Goal: Information Seeking & Learning: Learn about a topic

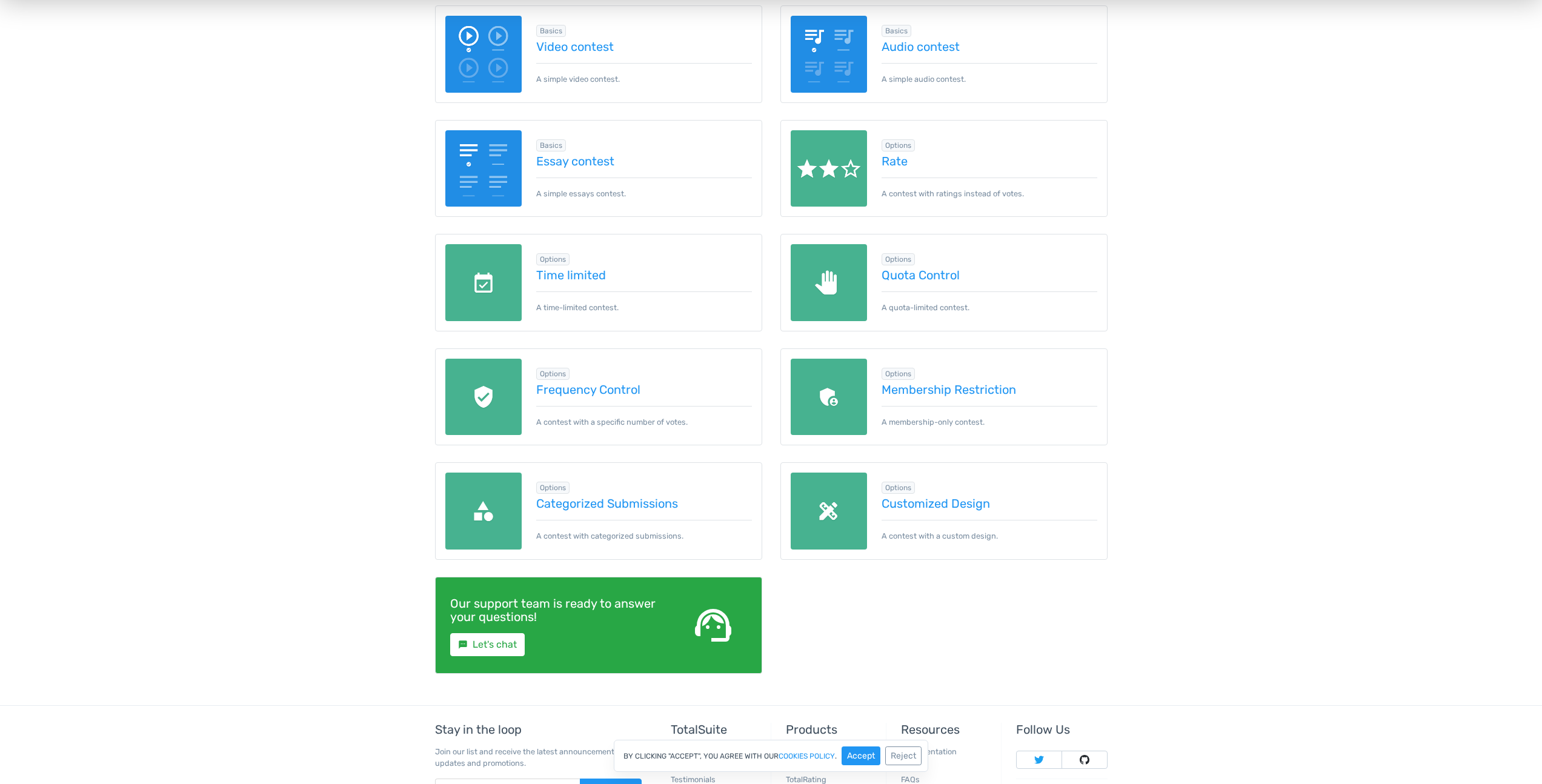
scroll to position [346, 0]
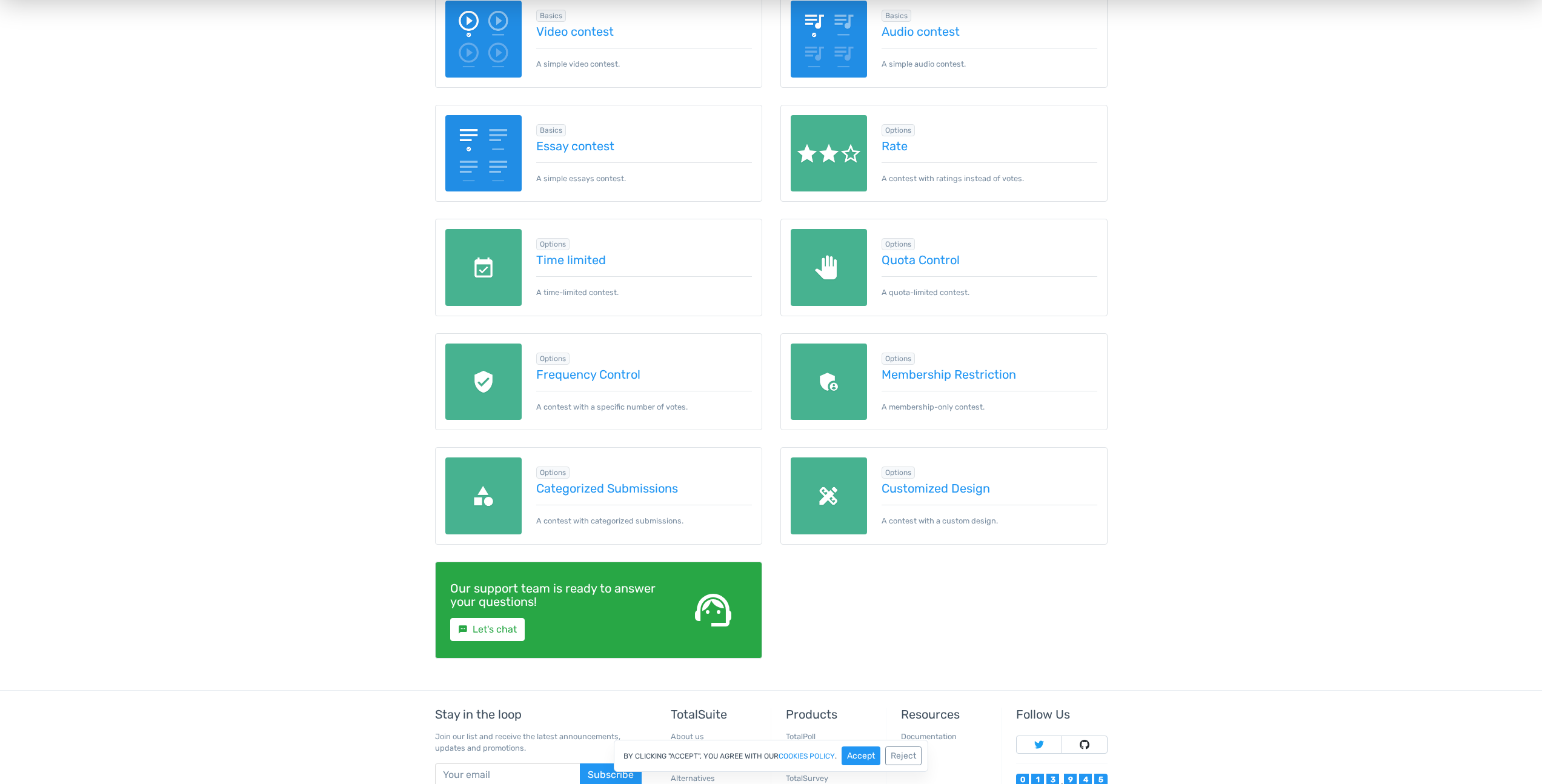
click at [855, 494] on img at bounding box center [829, 496] width 77 height 77
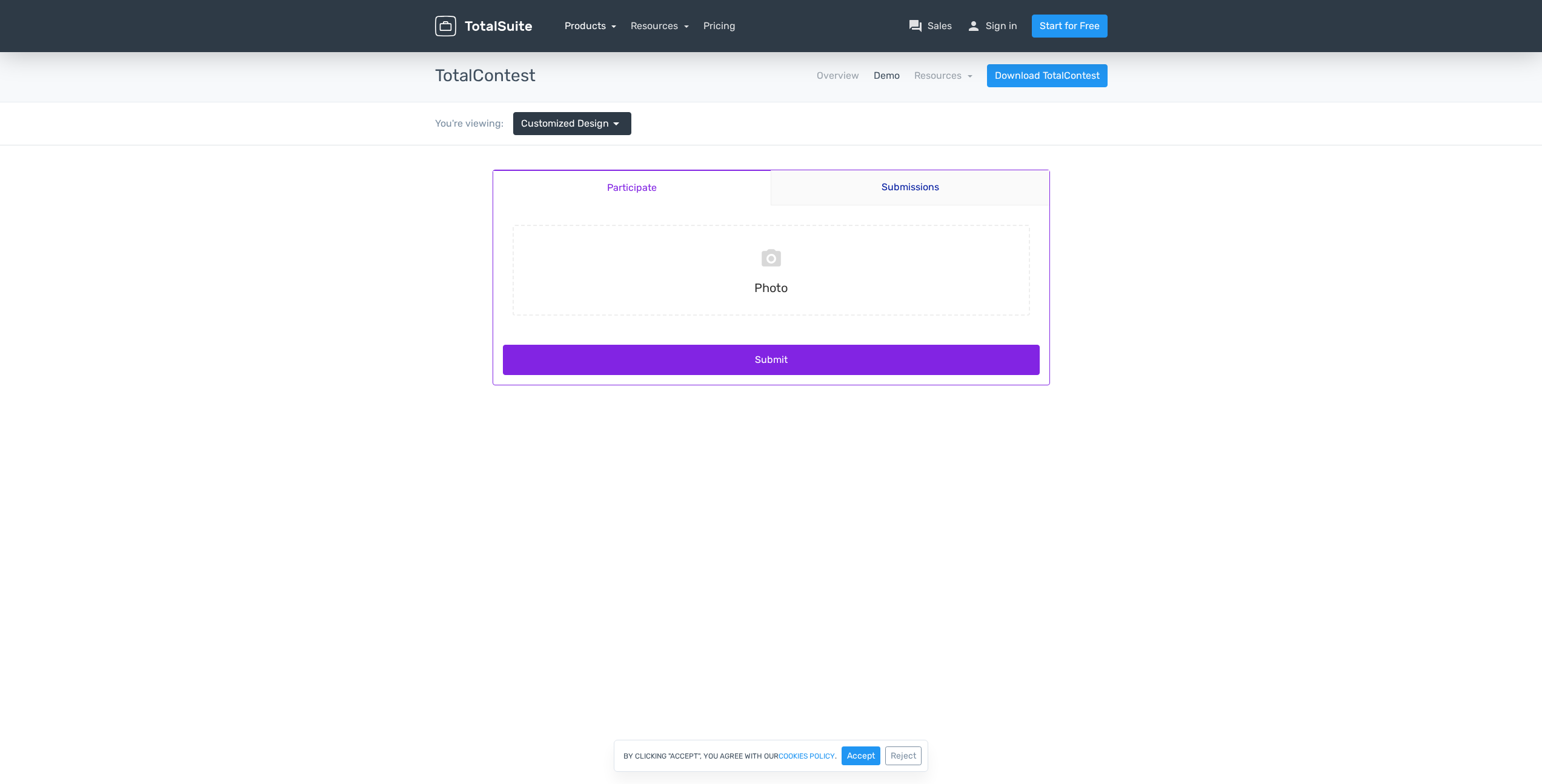
click at [594, 23] on link "Products" at bounding box center [591, 25] width 52 height 11
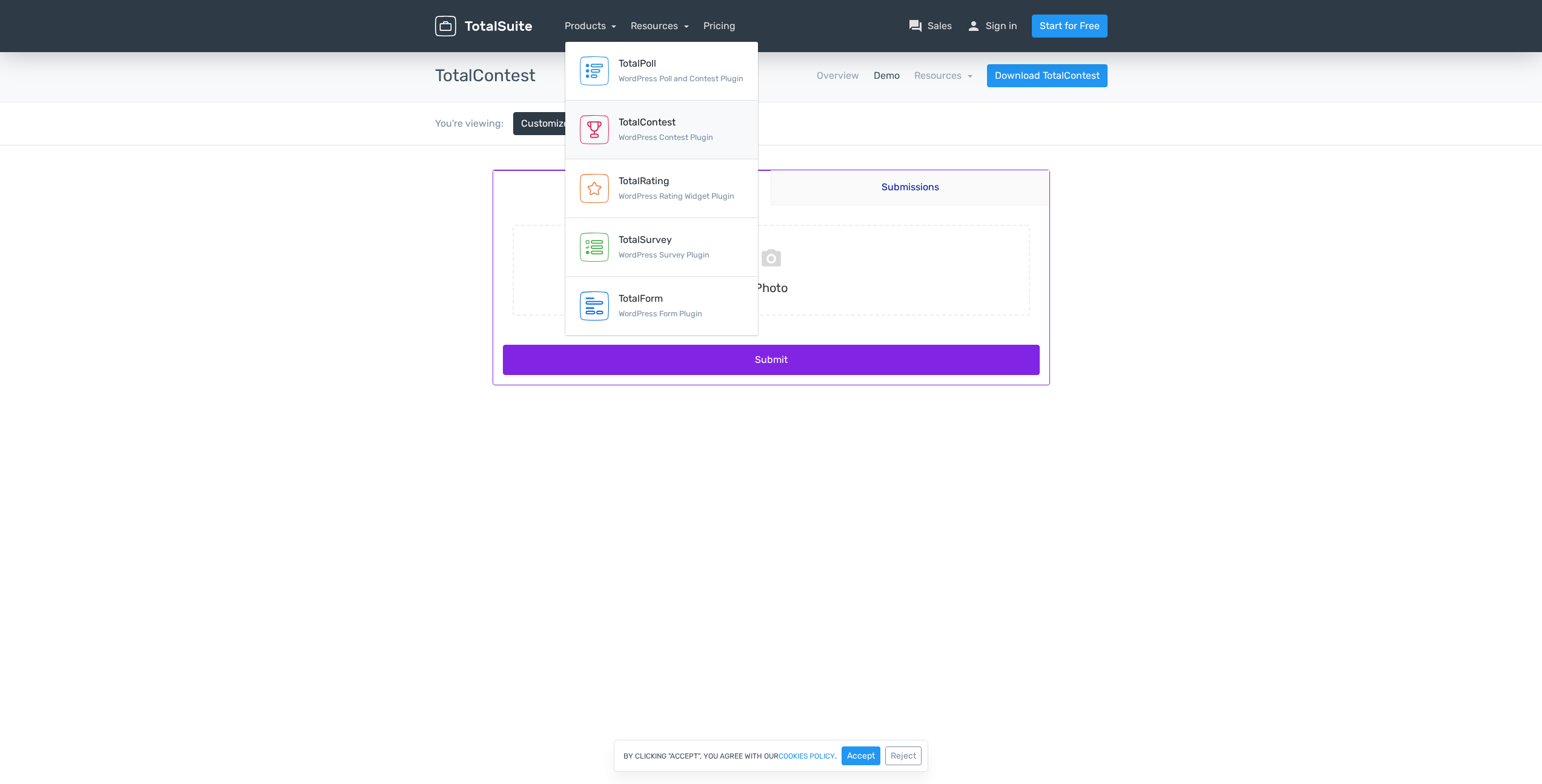
click at [690, 127] on div "TotalContest" at bounding box center [665, 123] width 95 height 15
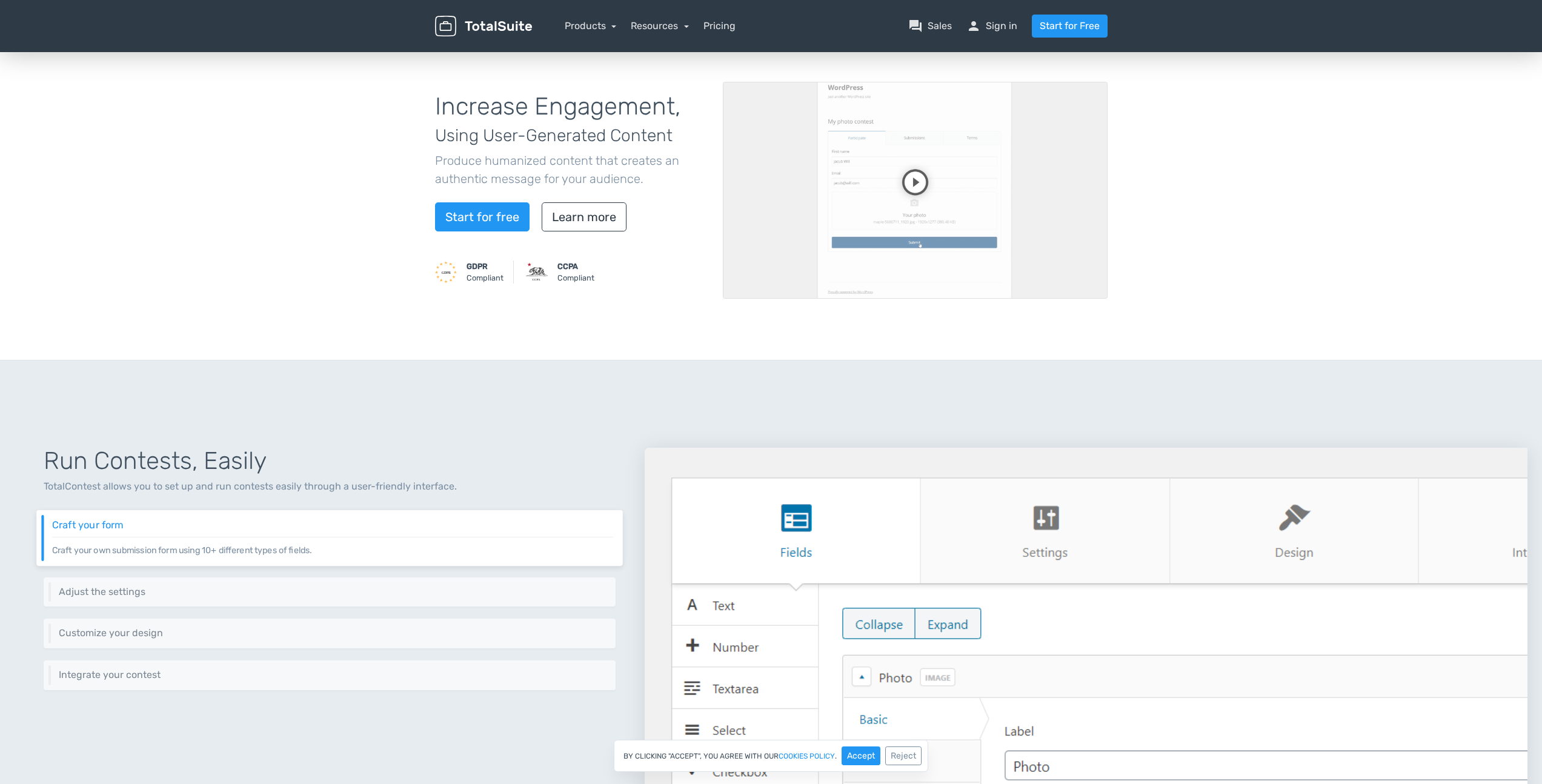
scroll to position [9, 0]
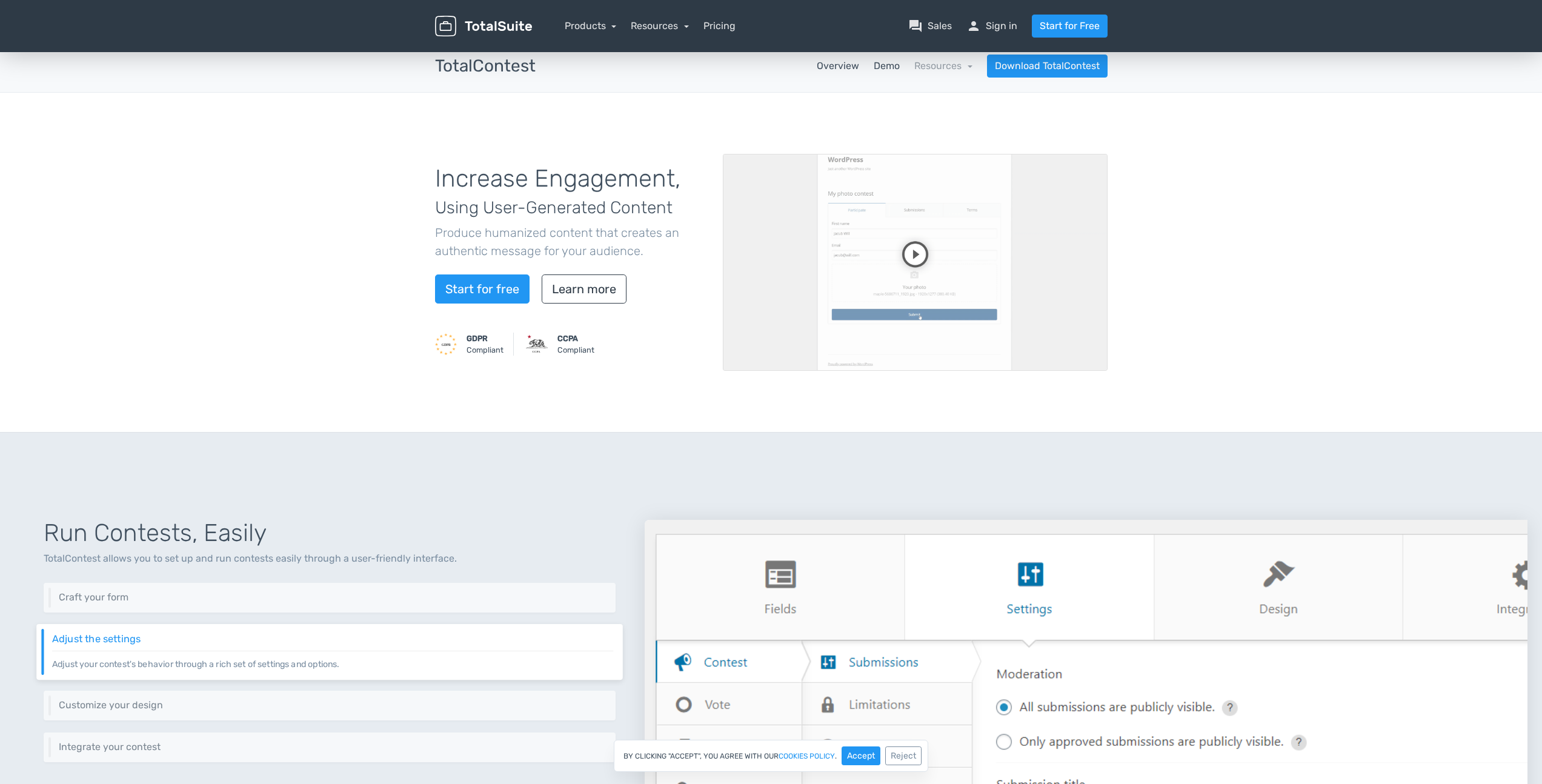
click at [882, 66] on link "Demo" at bounding box center [887, 67] width 26 height 15
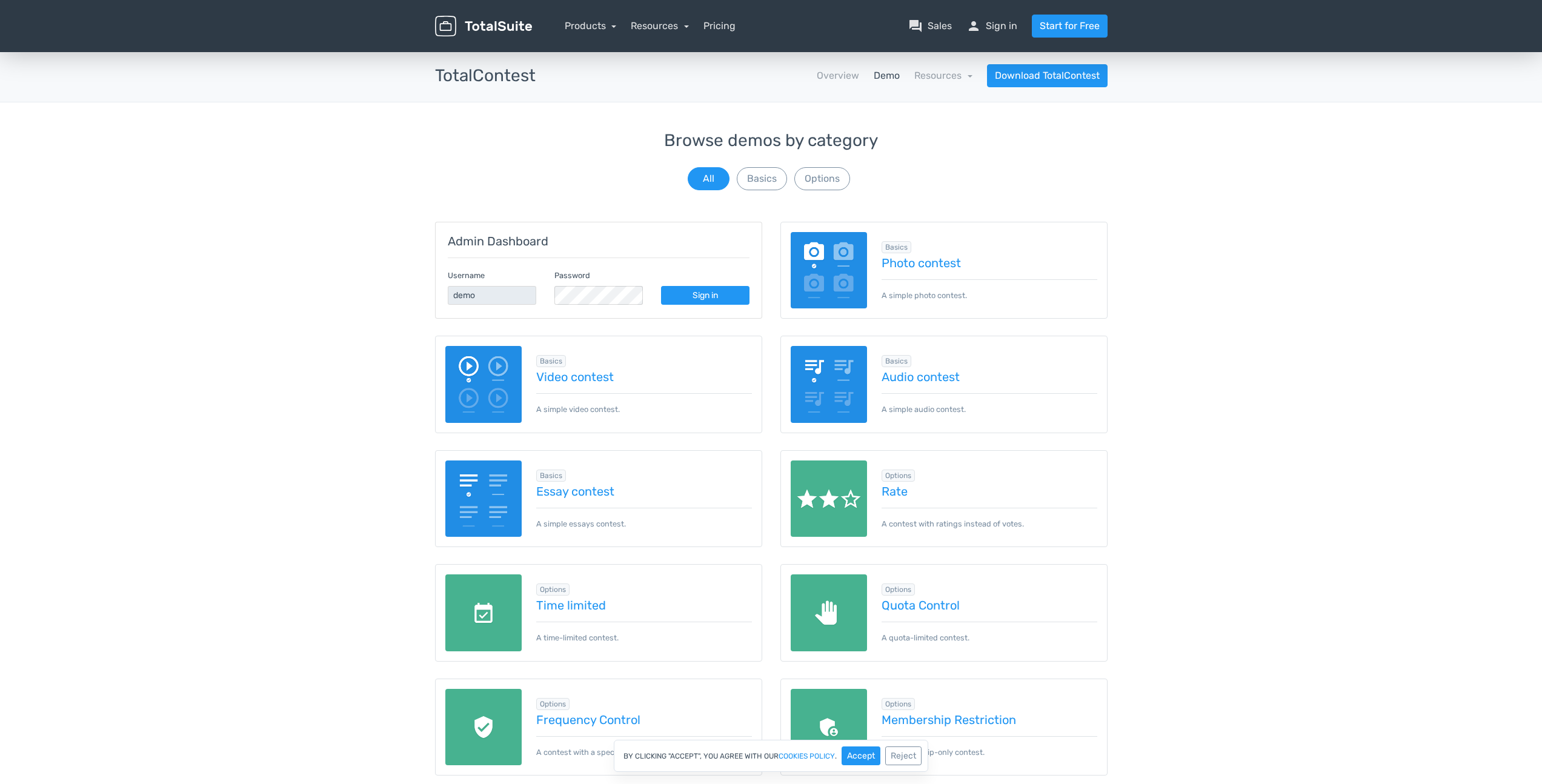
click at [934, 255] on div "Basics Photo contest A simple photo contest." at bounding box center [983, 270] width 230 height 62
click at [921, 268] on link "Photo contest" at bounding box center [989, 263] width 215 height 13
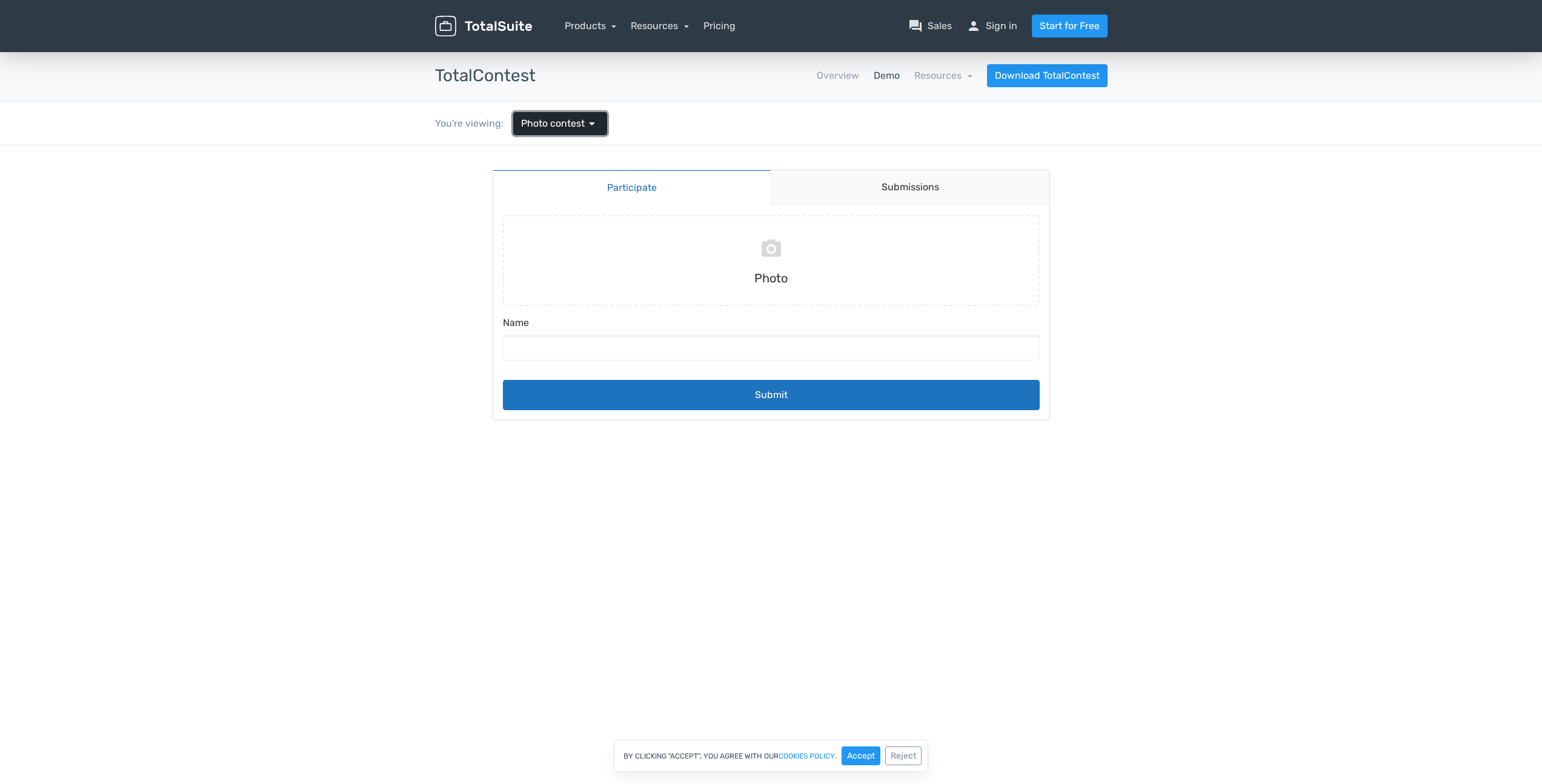
click at [580, 123] on span "Photo contest" at bounding box center [553, 124] width 64 height 15
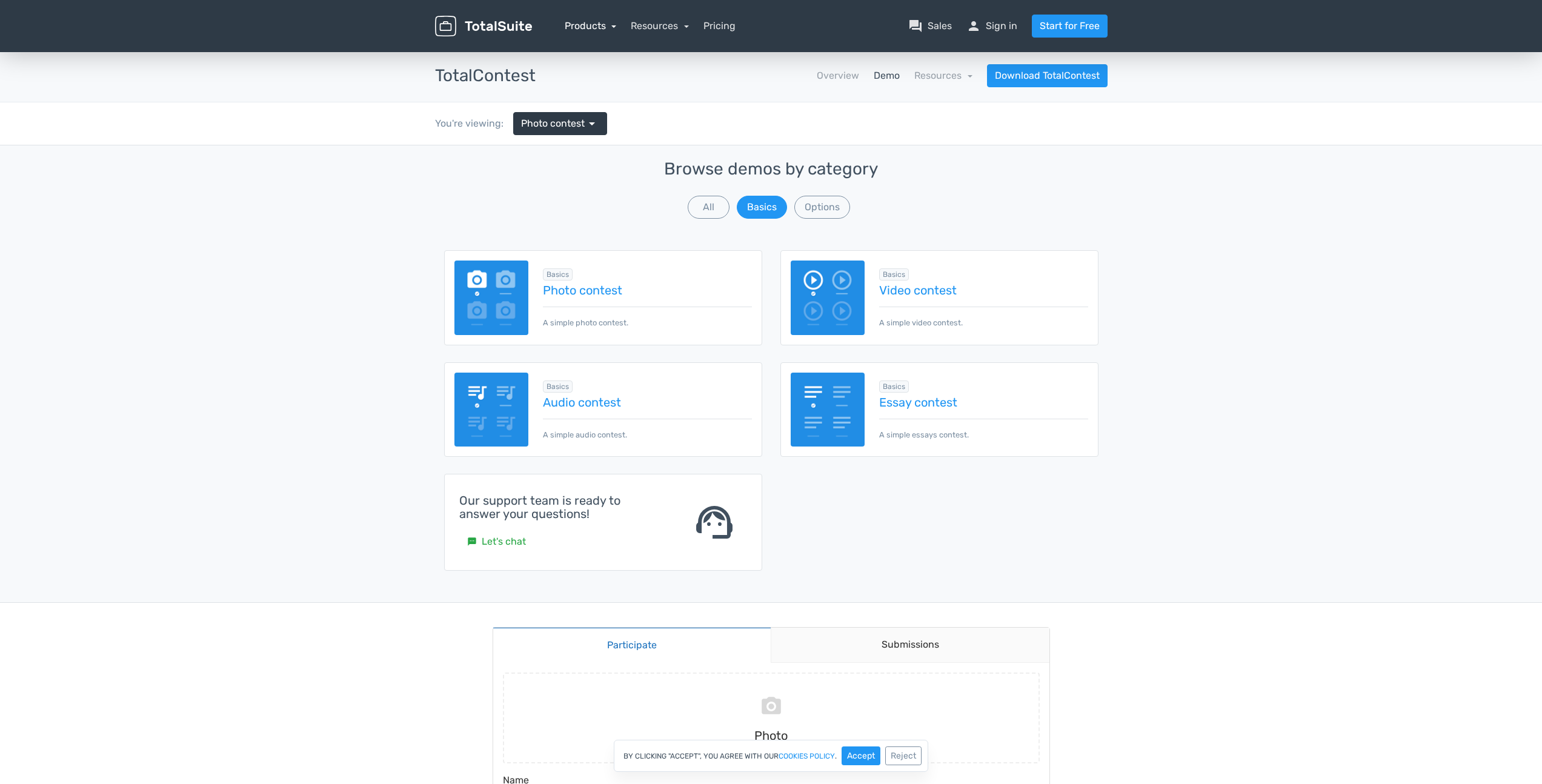
click at [575, 30] on link "Products" at bounding box center [591, 25] width 52 height 11
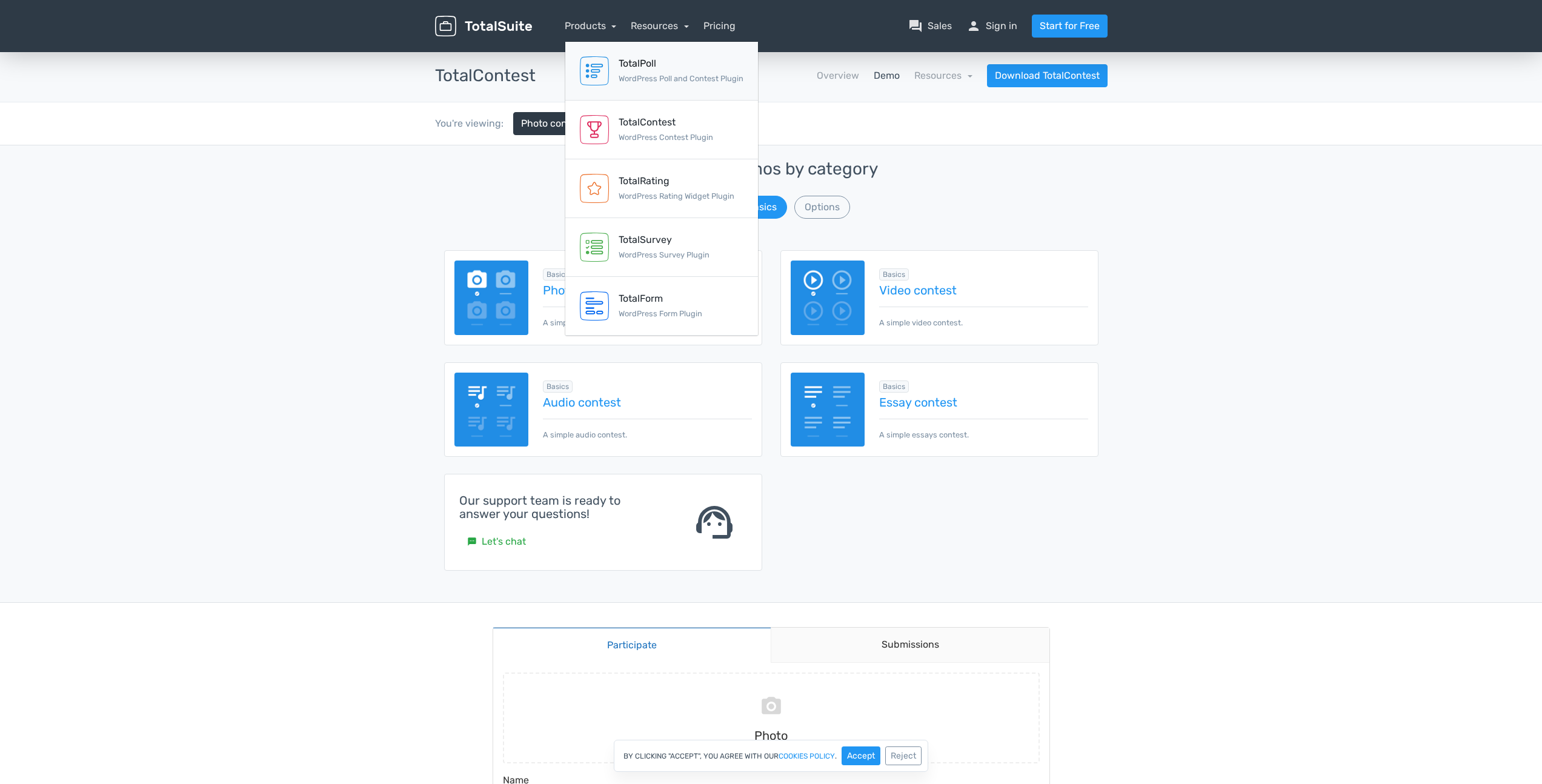
click at [654, 77] on small "WordPress Poll and Contest Plugin" at bounding box center [680, 79] width 125 height 9
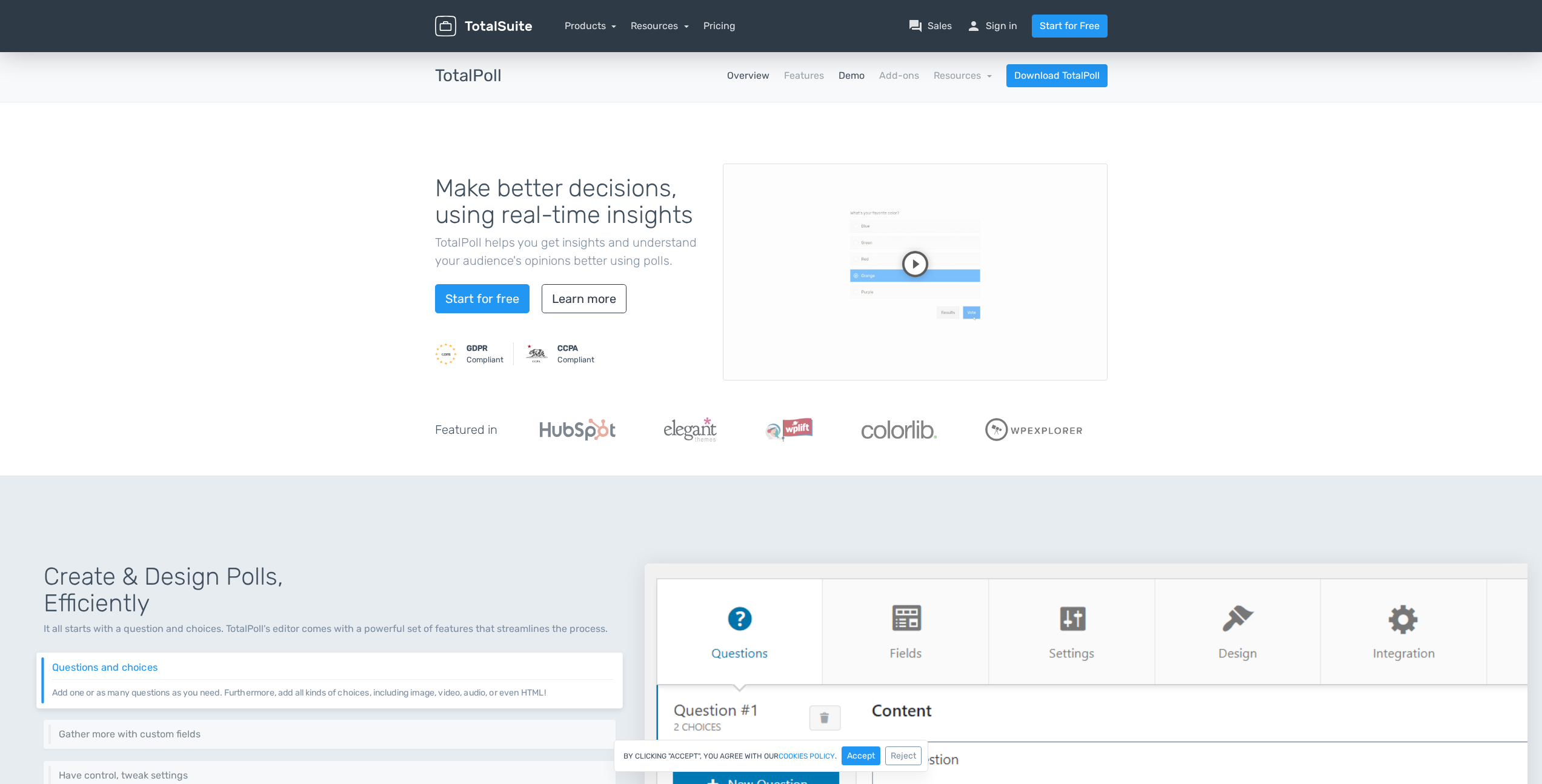
click at [839, 75] on link "Demo" at bounding box center [852, 76] width 26 height 15
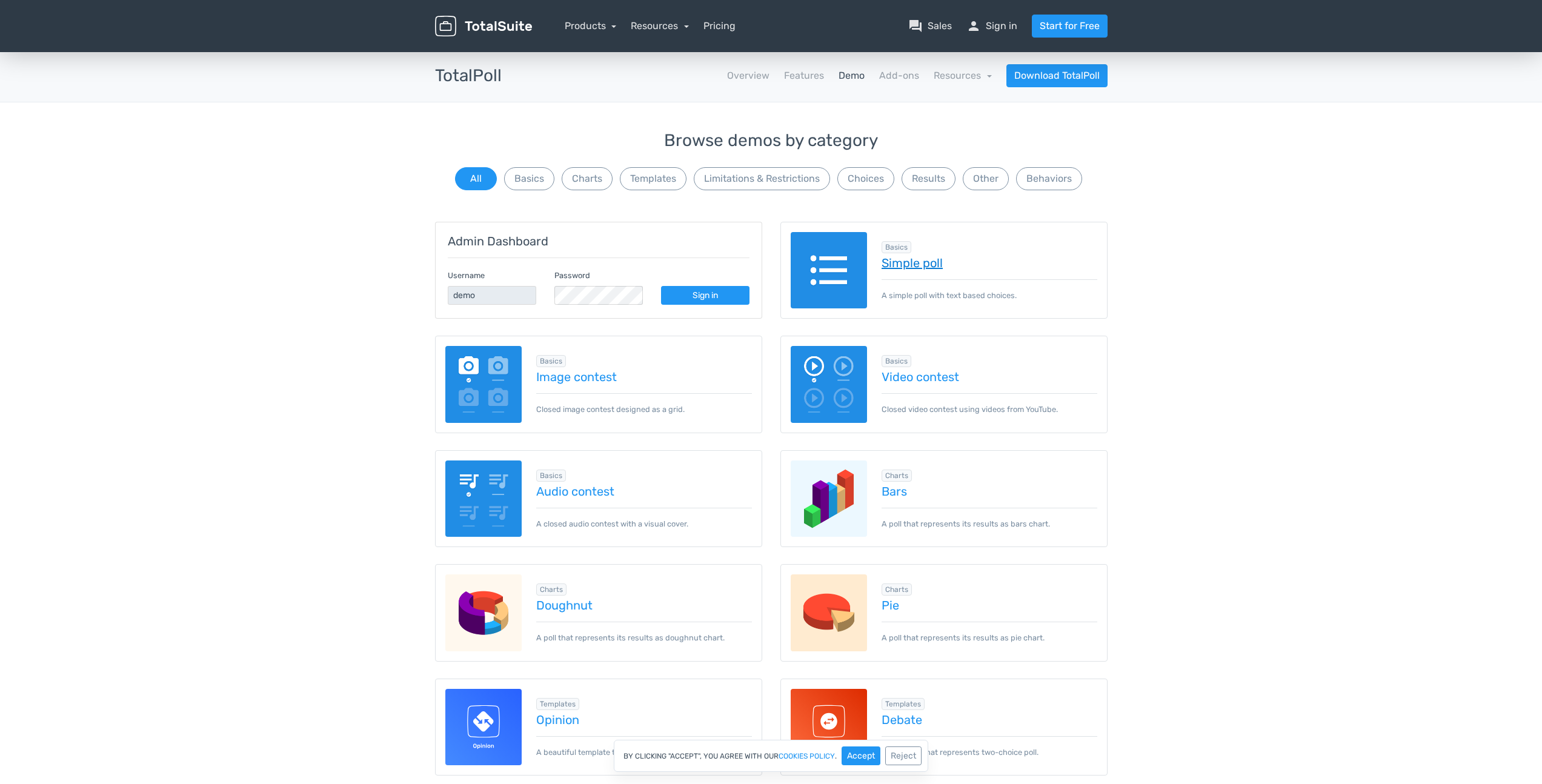
click at [927, 261] on link "Simple poll" at bounding box center [989, 263] width 215 height 13
